Goal: Task Accomplishment & Management: Manage account settings

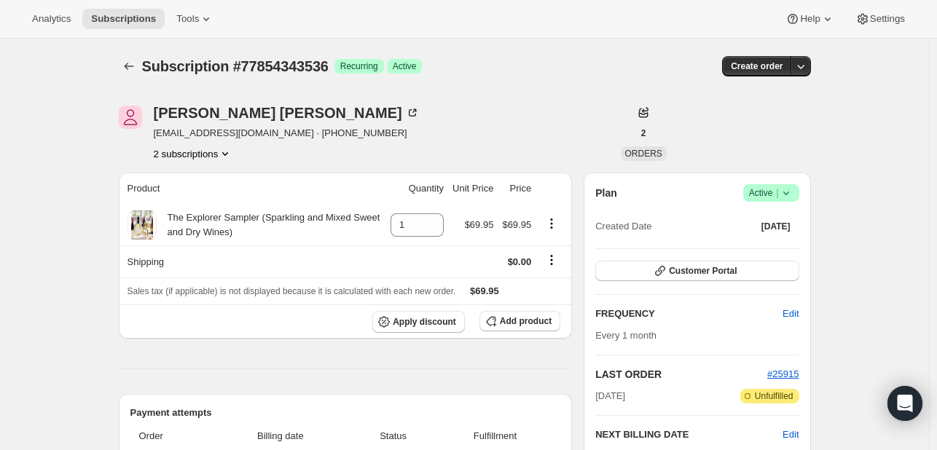
click at [793, 199] on icon at bounding box center [786, 193] width 15 height 15
click at [779, 244] on span "Cancel subscription" at bounding box center [775, 245] width 82 height 11
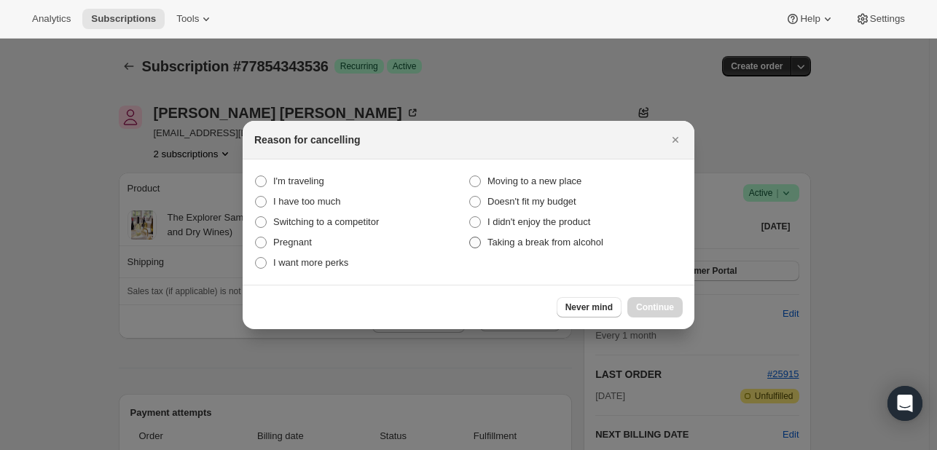
click at [592, 244] on span "Taking a break from alcohol" at bounding box center [545, 242] width 116 height 11
click at [470, 237] on alcohol "Taking a break from alcohol" at bounding box center [469, 237] width 1 height 1
radio alcohol "true"
click at [647, 304] on span "Continue" at bounding box center [655, 308] width 38 height 12
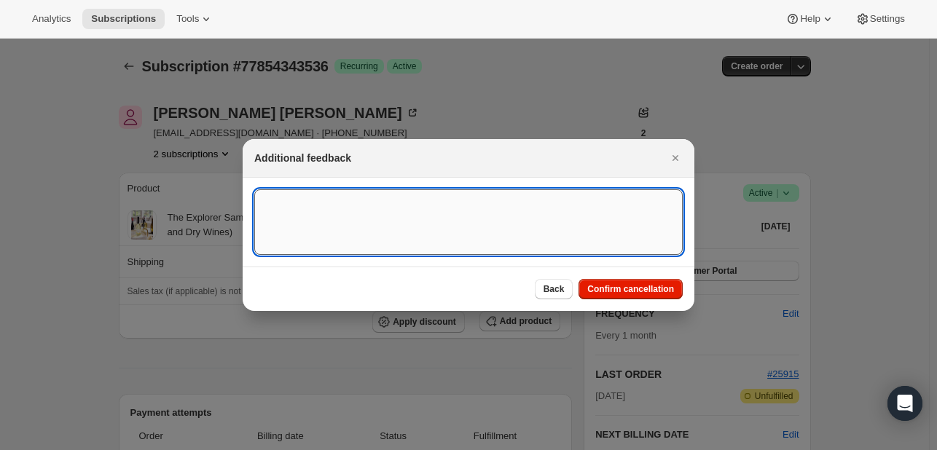
click at [544, 217] on textarea ":rbj:" at bounding box center [468, 222] width 428 height 66
type textarea "Host ordered 2 samplers"
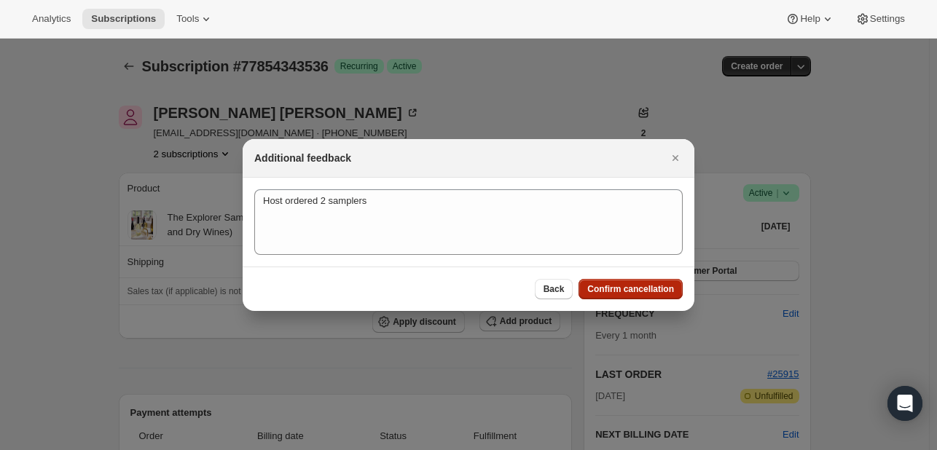
click at [635, 284] on span "Confirm cancellation" at bounding box center [630, 289] width 87 height 12
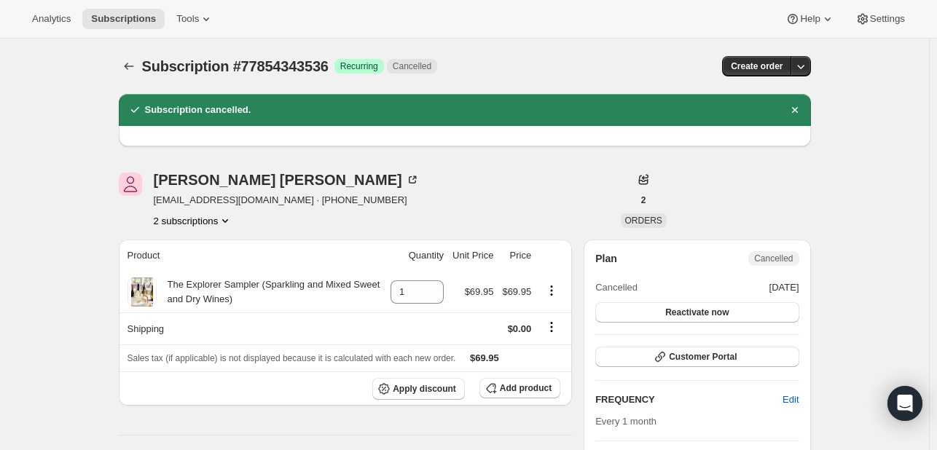
click at [213, 224] on button "2 subscriptions" at bounding box center [193, 220] width 79 height 15
click at [192, 276] on span "77854572912" at bounding box center [175, 272] width 58 height 11
